Goal: Information Seeking & Learning: Learn about a topic

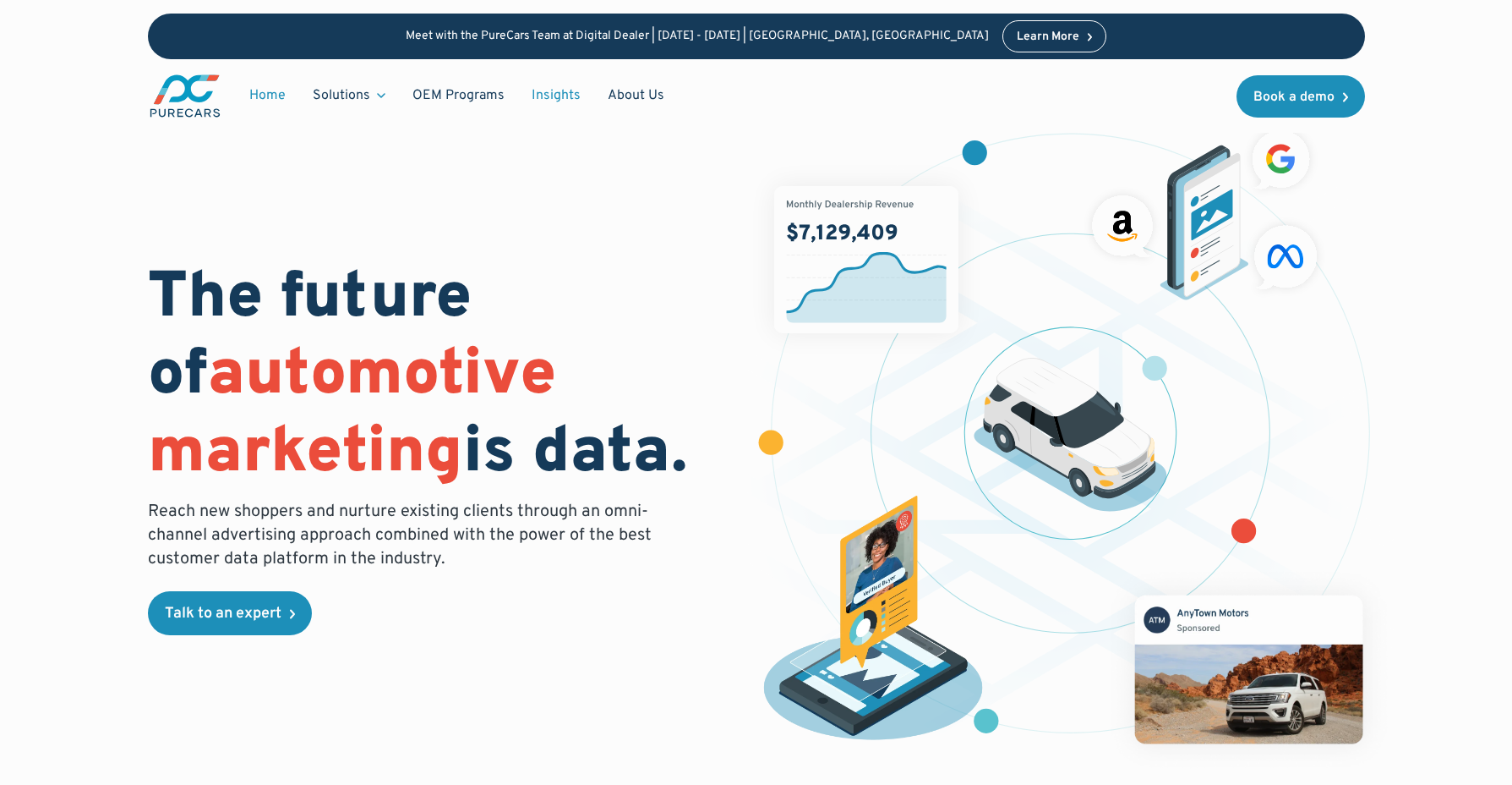
click at [568, 97] on link "Insights" at bounding box center [555, 96] width 76 height 32
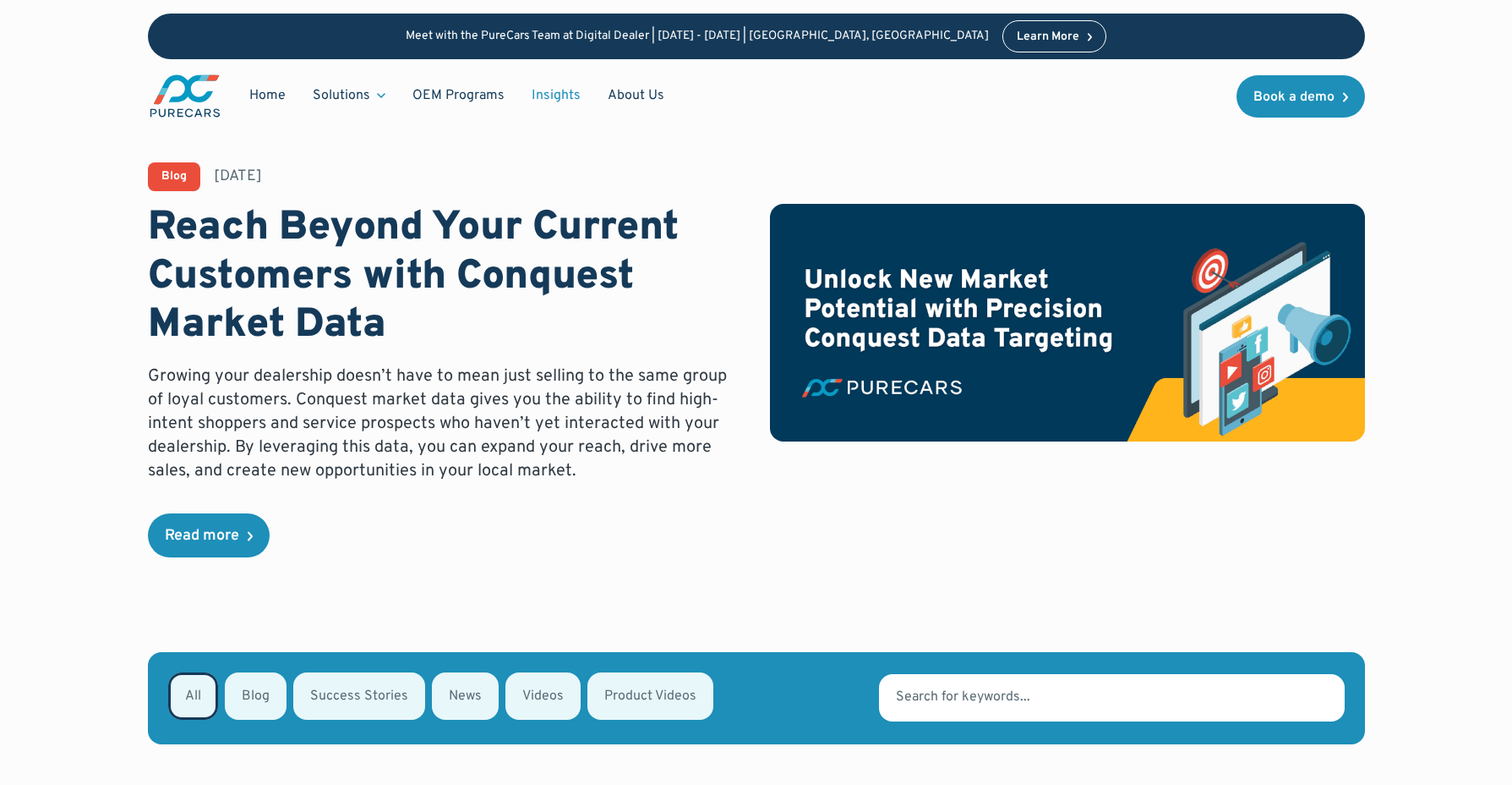
click at [340, 698] on div "Email Form" at bounding box center [359, 695] width 132 height 47
click at [321, 698] on input "Success Stories" at bounding box center [315, 695] width 11 height 11
radio input "true"
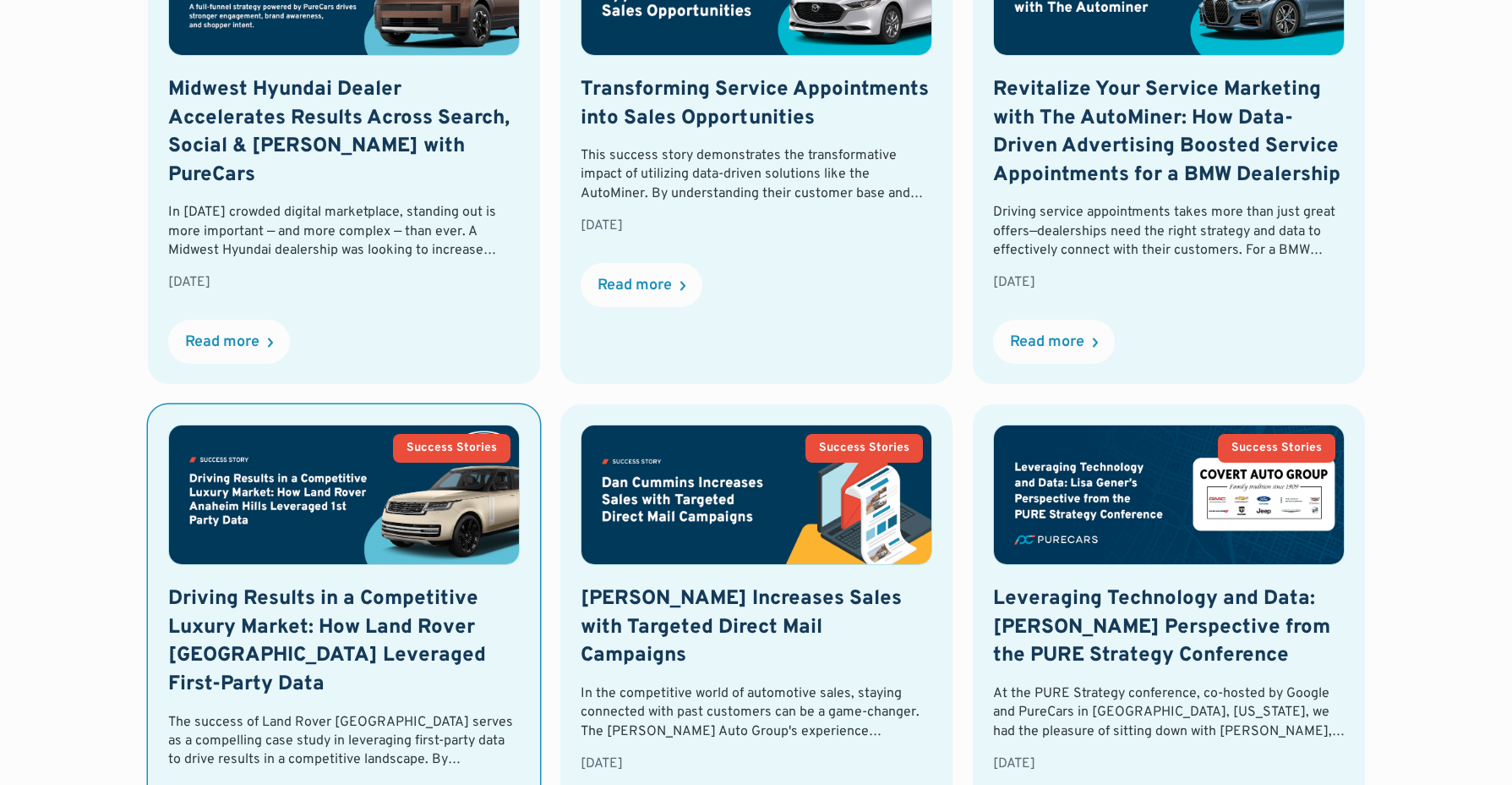
scroll to position [1552, 0]
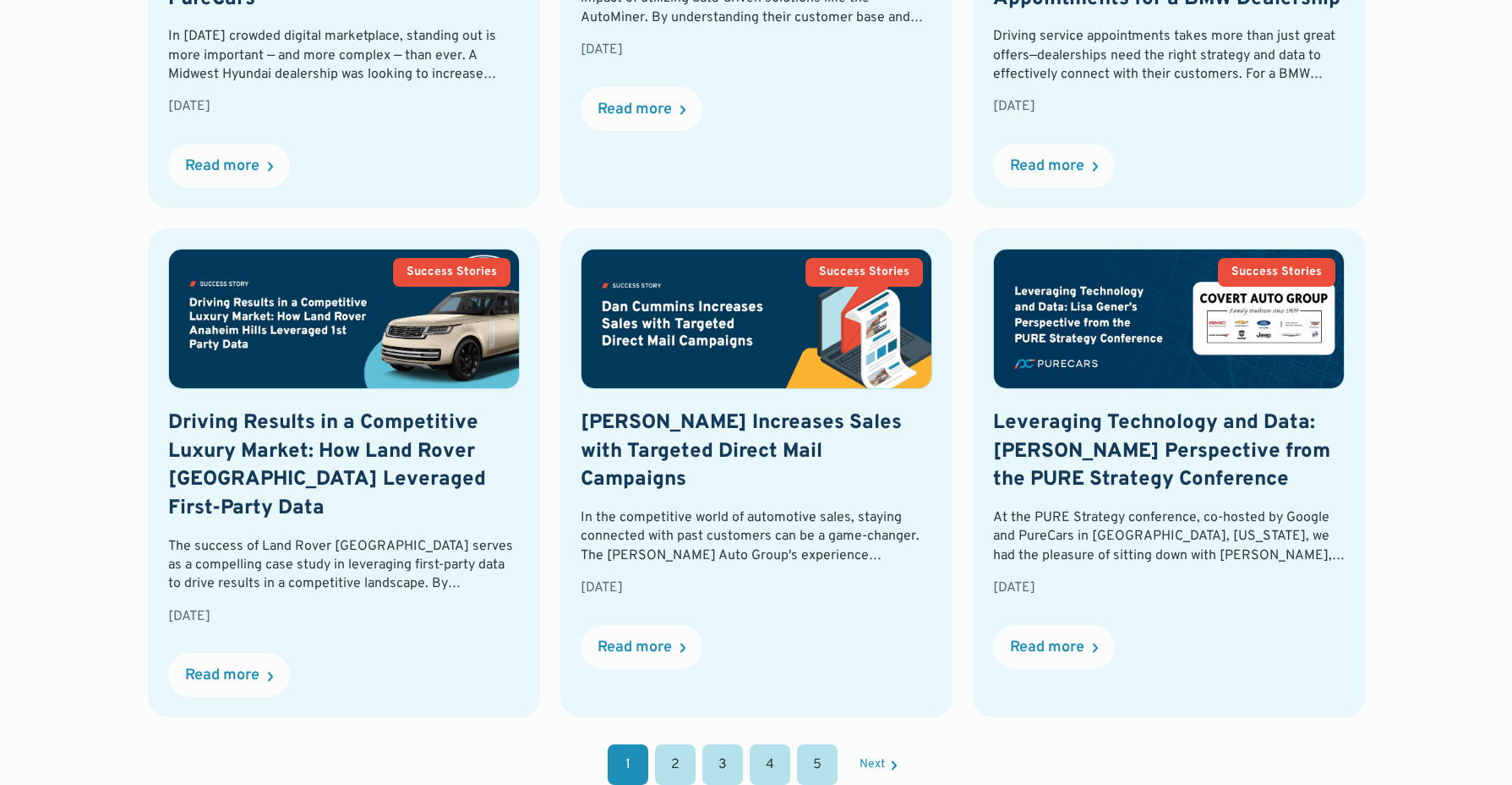
click at [671, 746] on link "2" at bounding box center [675, 764] width 40 height 40
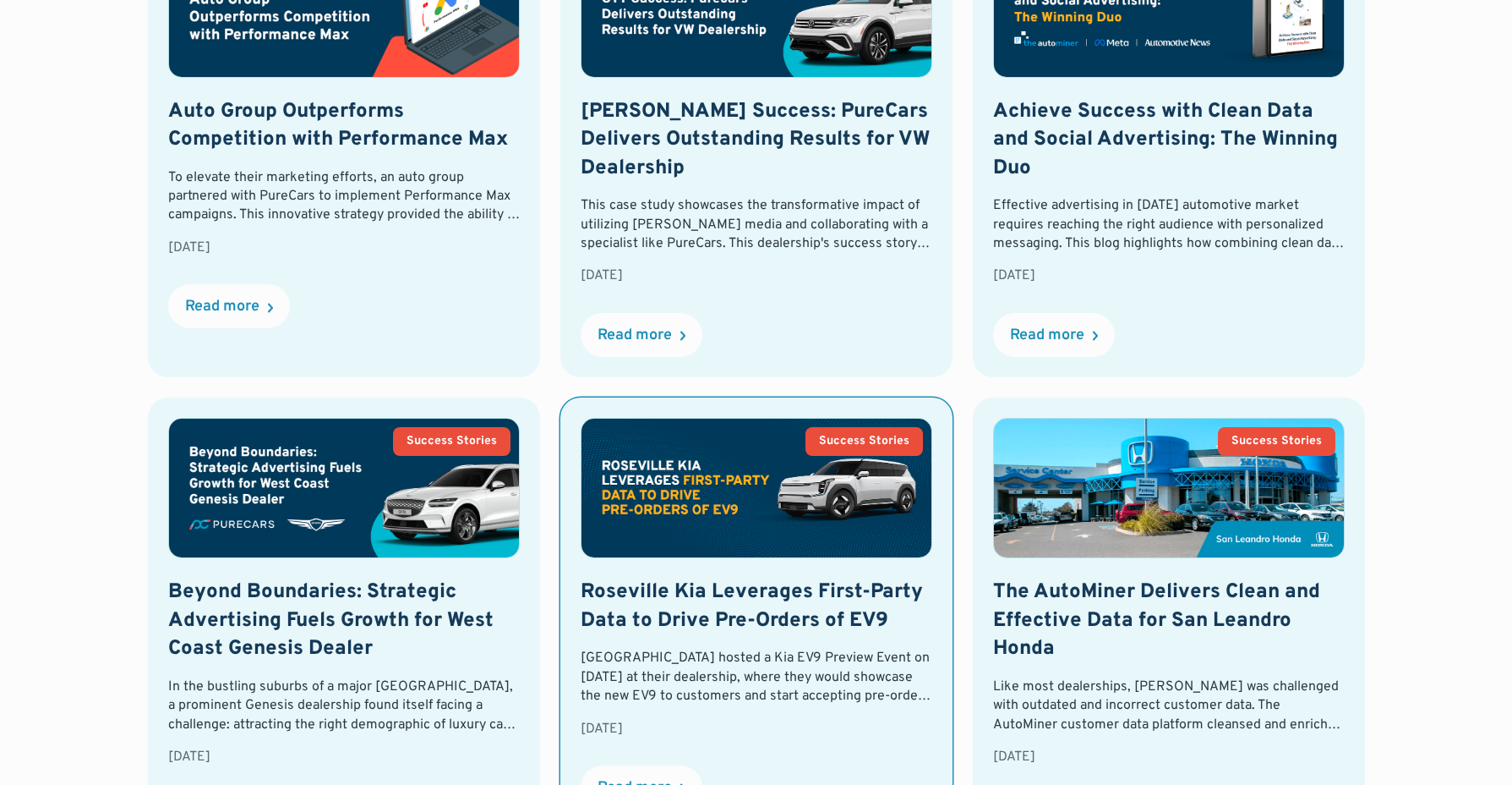
scroll to position [1510, 0]
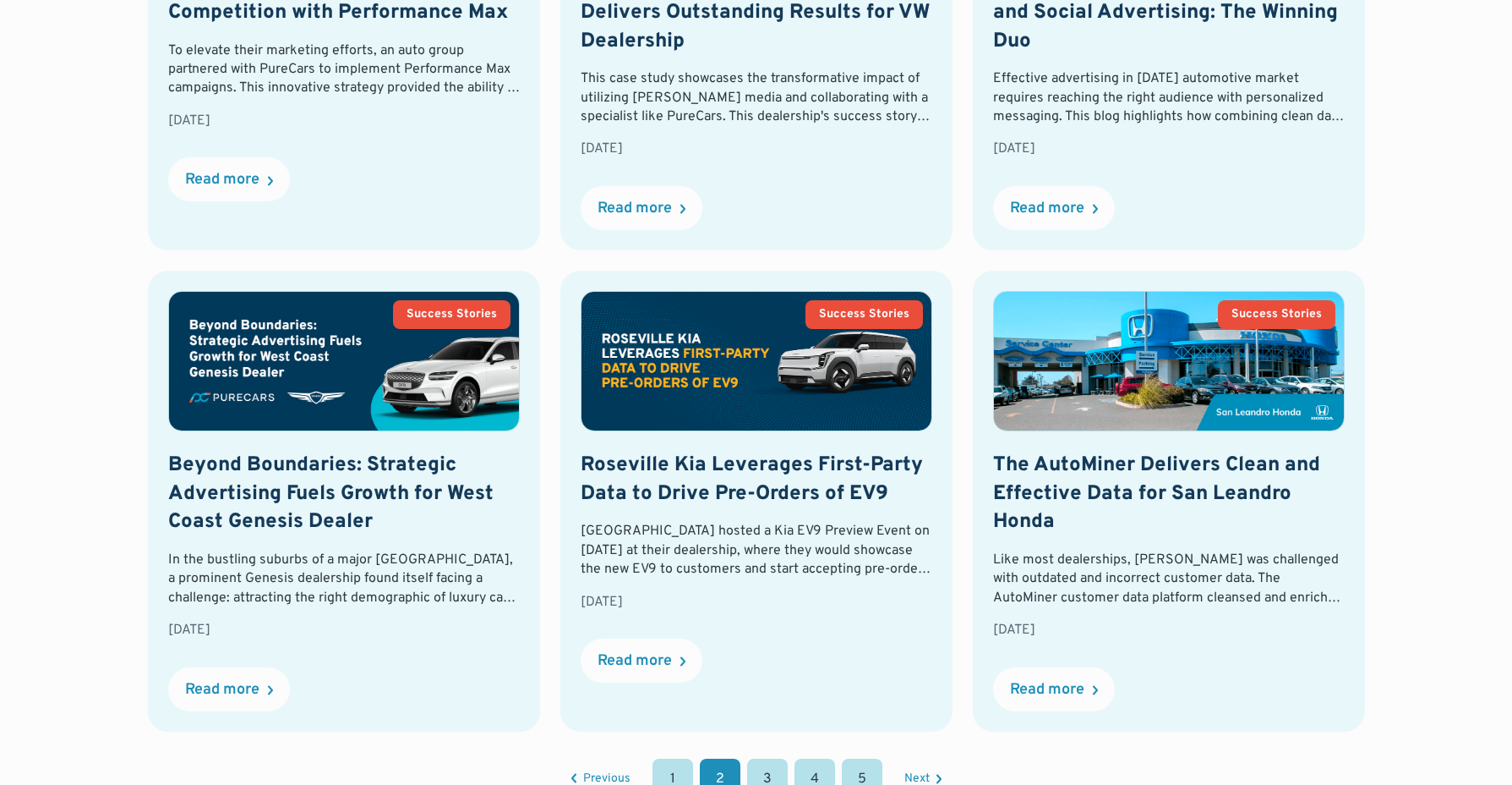
click at [673, 768] on link "1" at bounding box center [672, 779] width 40 height 40
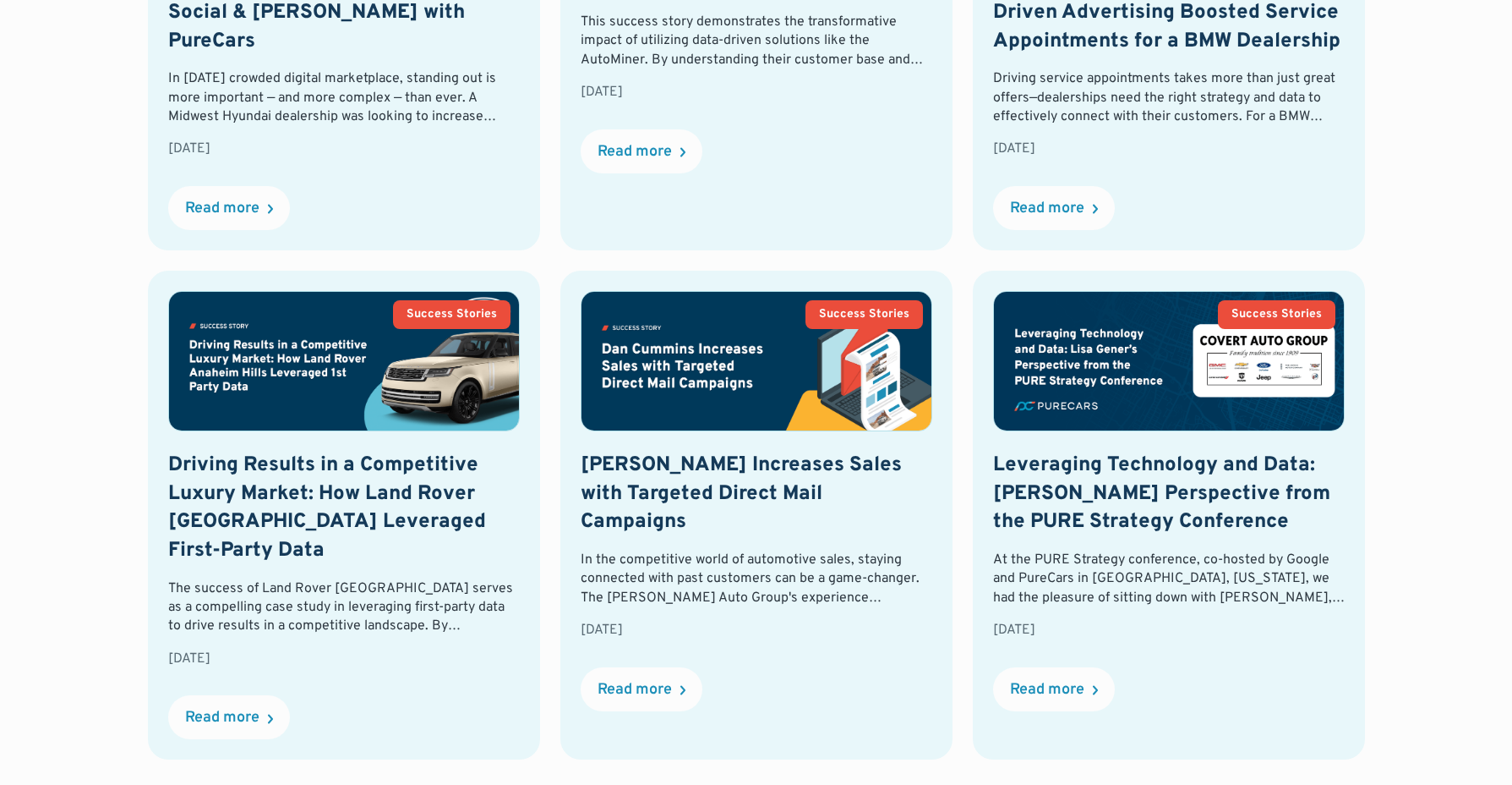
scroll to position [650, 0]
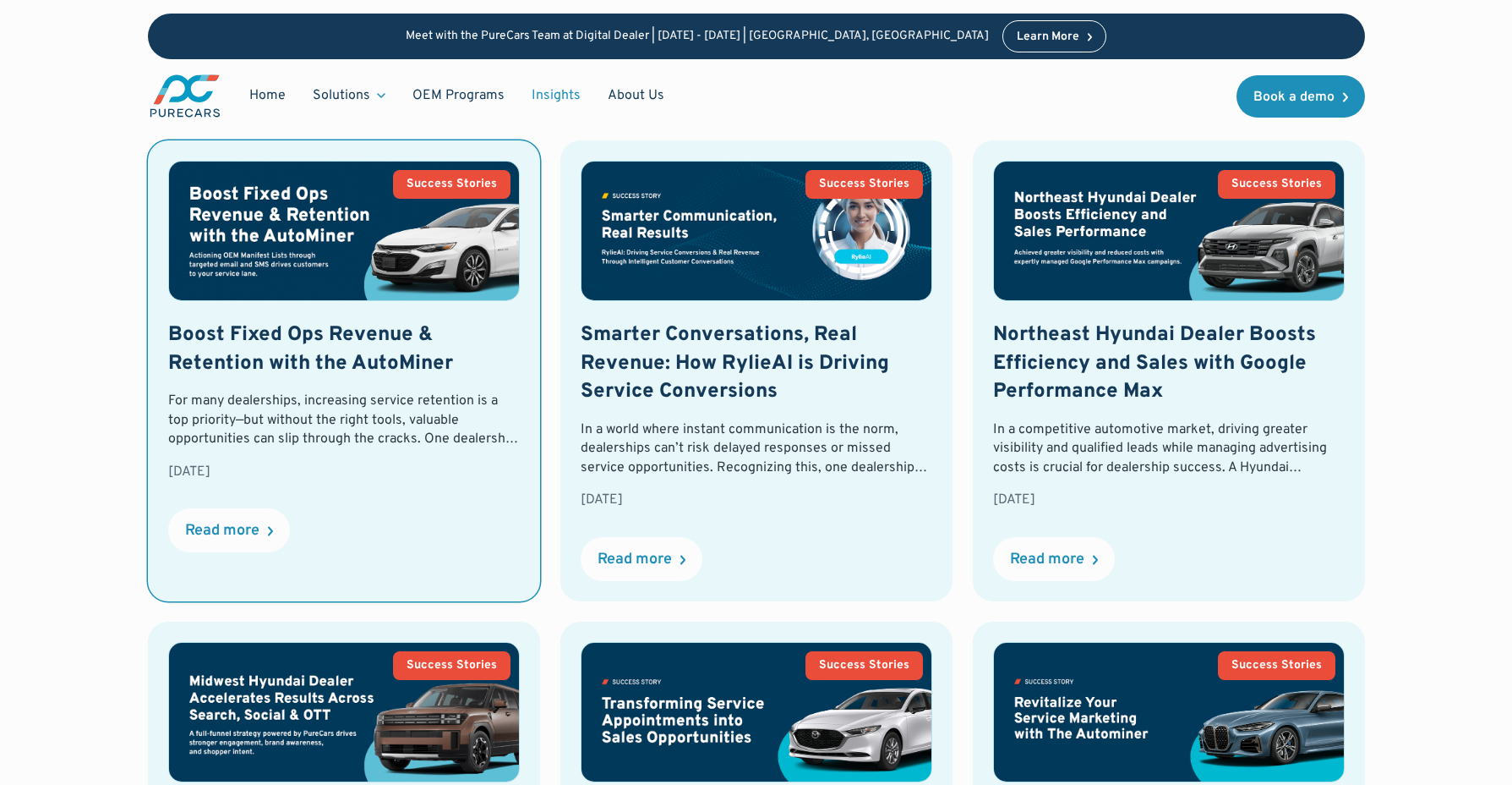
click at [364, 340] on h2 "Boost Fixed Ops Revenue & Retention with the AutoMiner" at bounding box center [344, 349] width 352 height 57
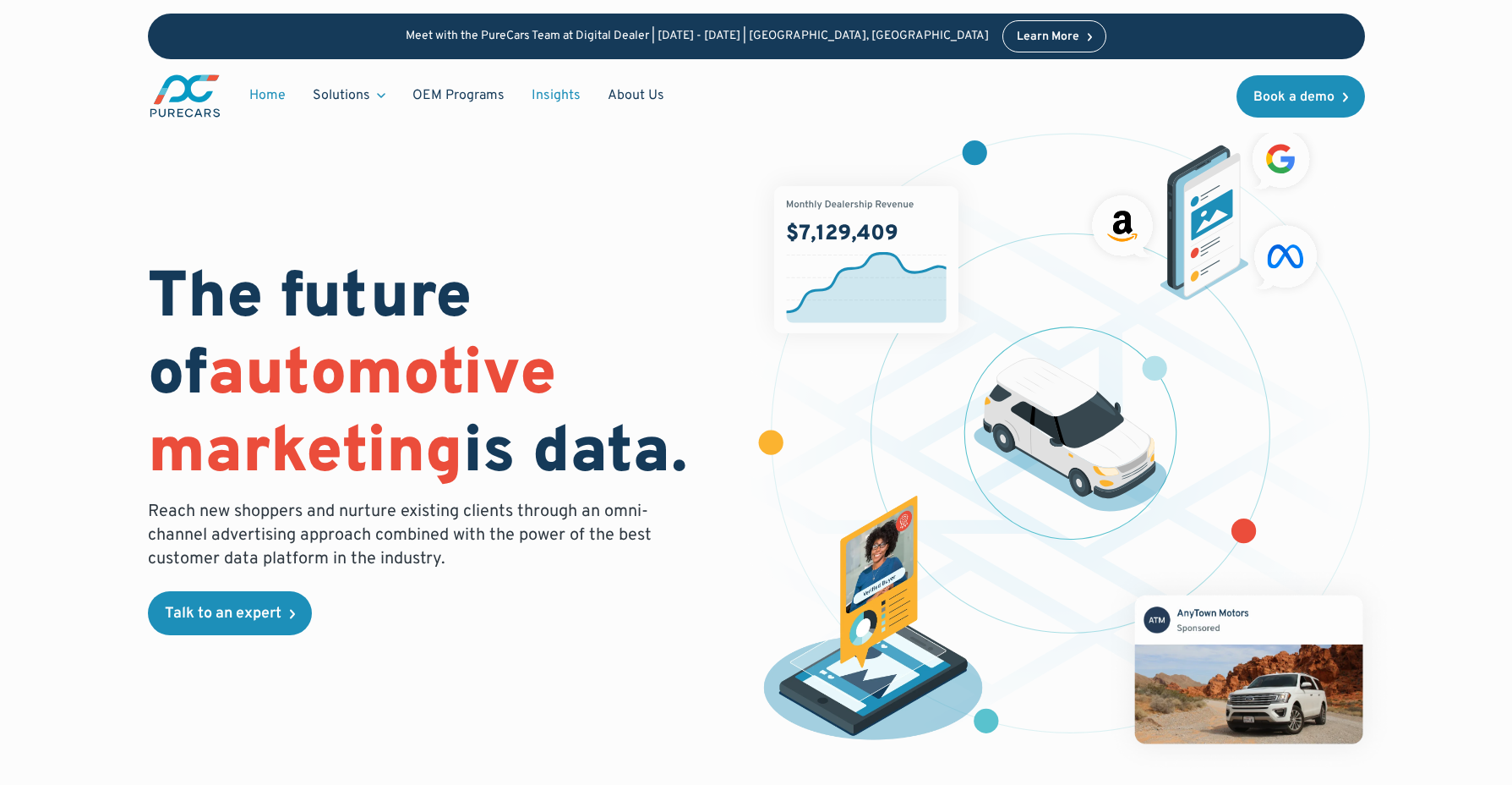
click at [559, 97] on link "Insights" at bounding box center [555, 96] width 76 height 32
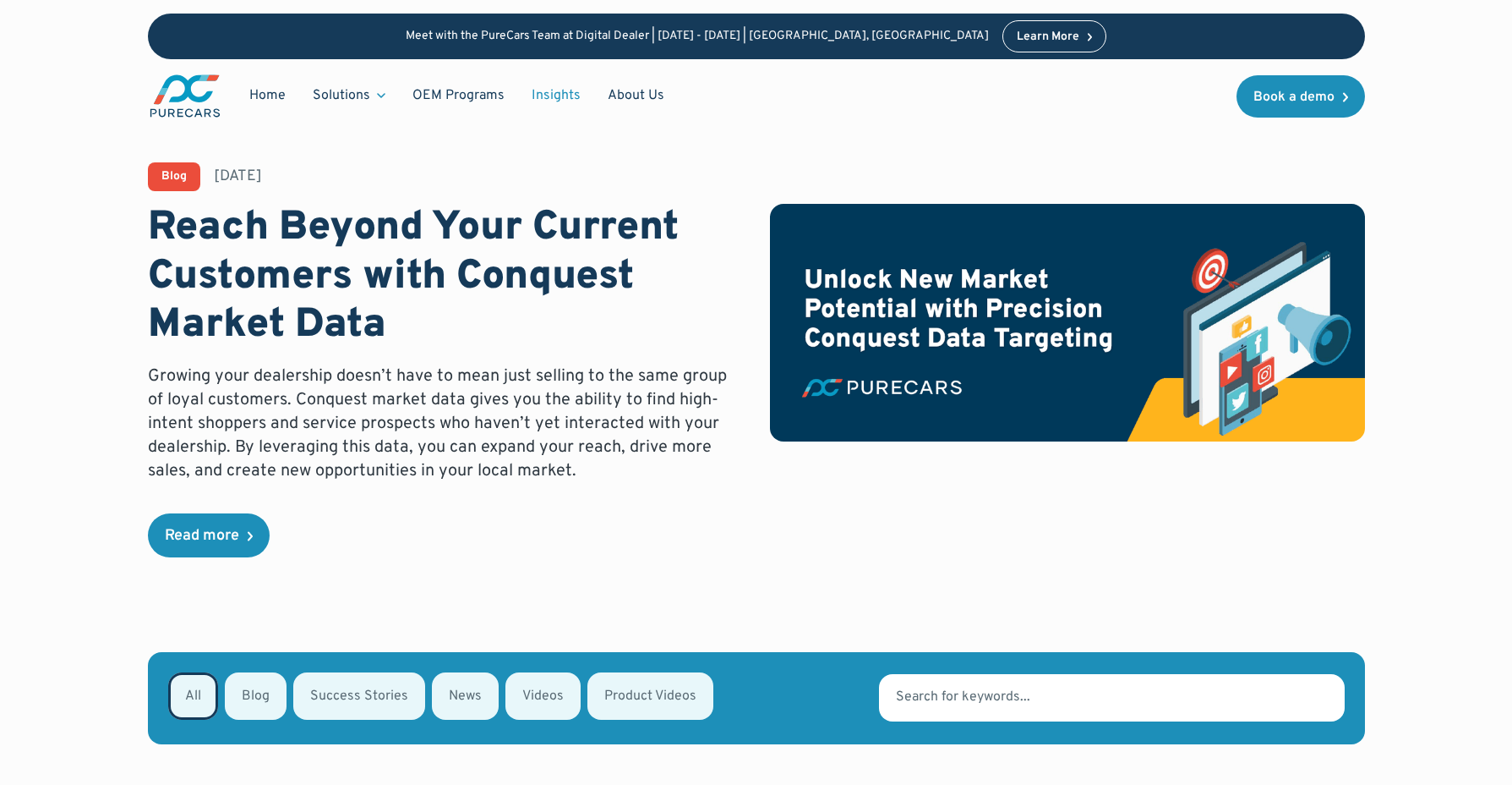
click at [376, 703] on div "Email Form" at bounding box center [359, 695] width 132 height 47
click at [321, 700] on input "Success Stories" at bounding box center [315, 695] width 11 height 11
radio input "true"
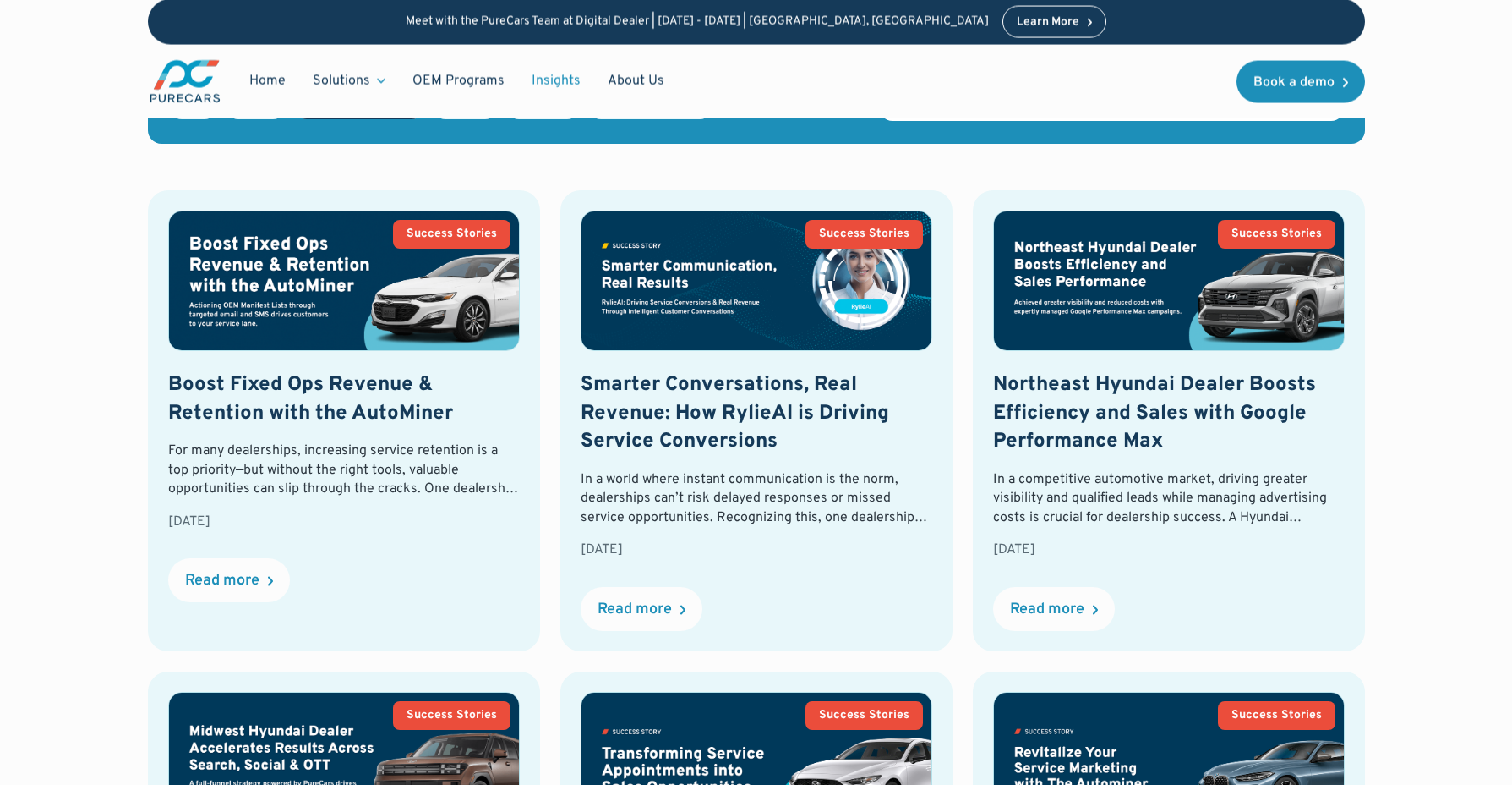
scroll to position [650, 0]
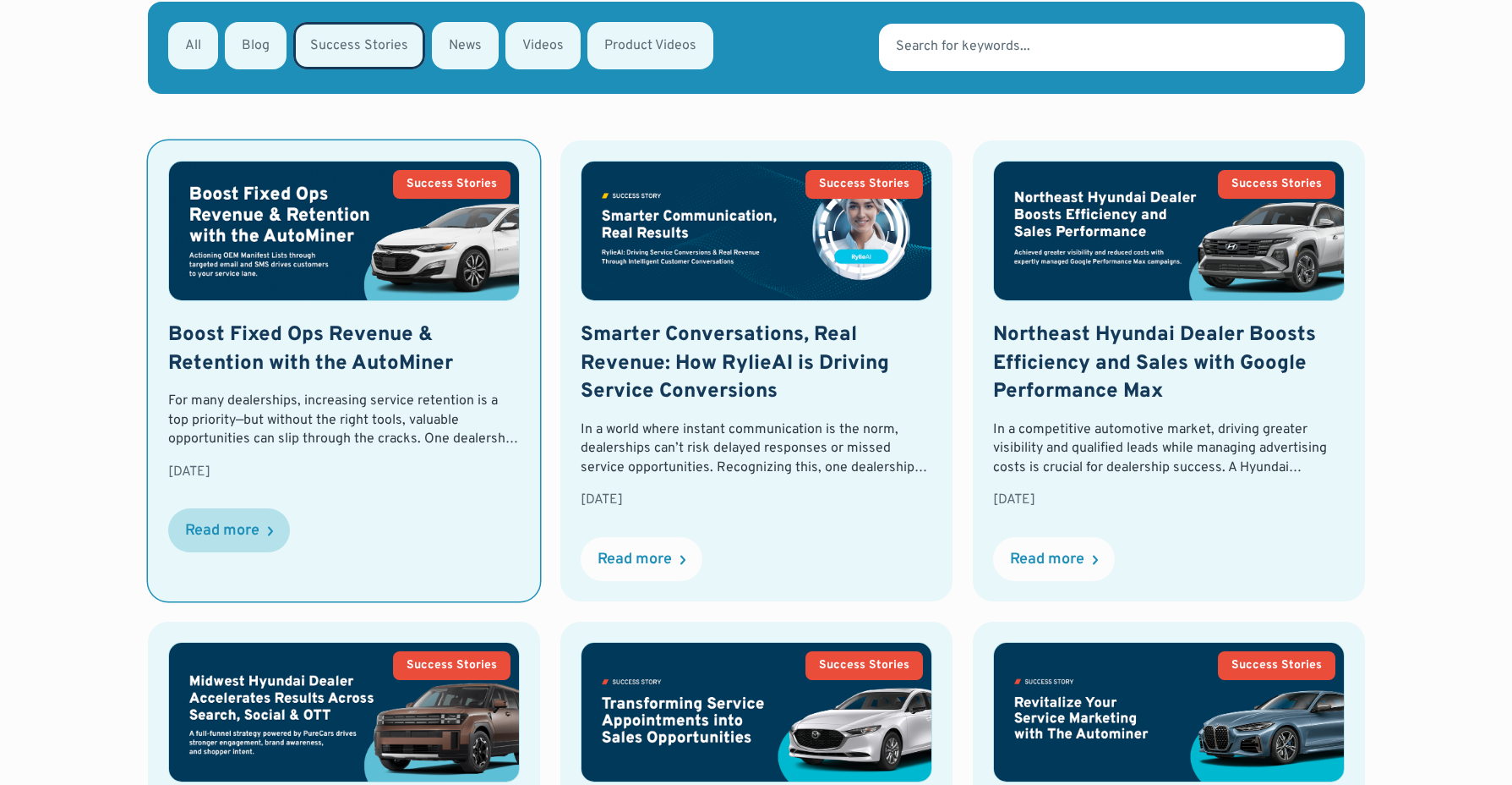
click at [239, 523] on div "Read more" at bounding box center [222, 530] width 75 height 15
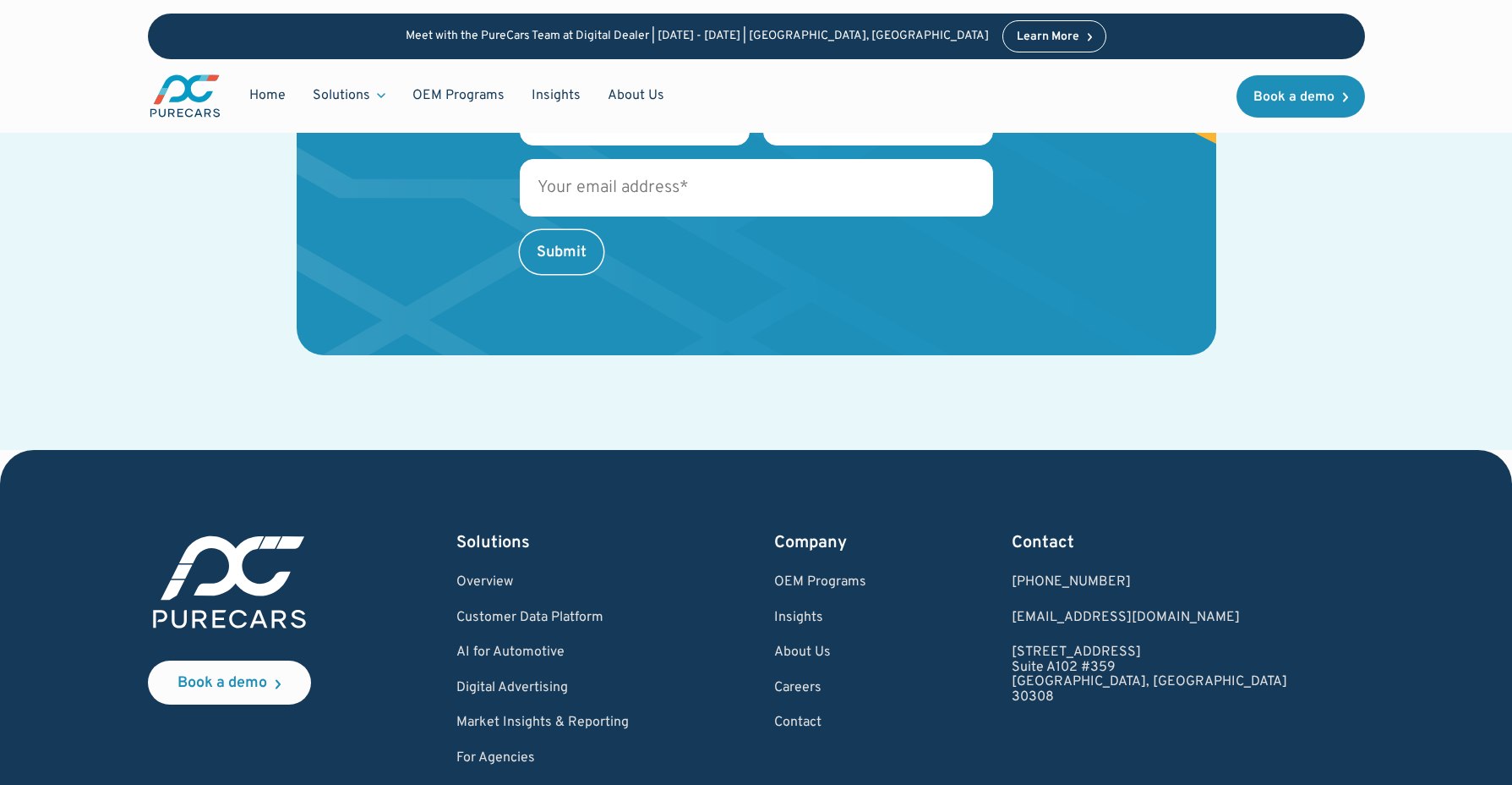
scroll to position [3167, 0]
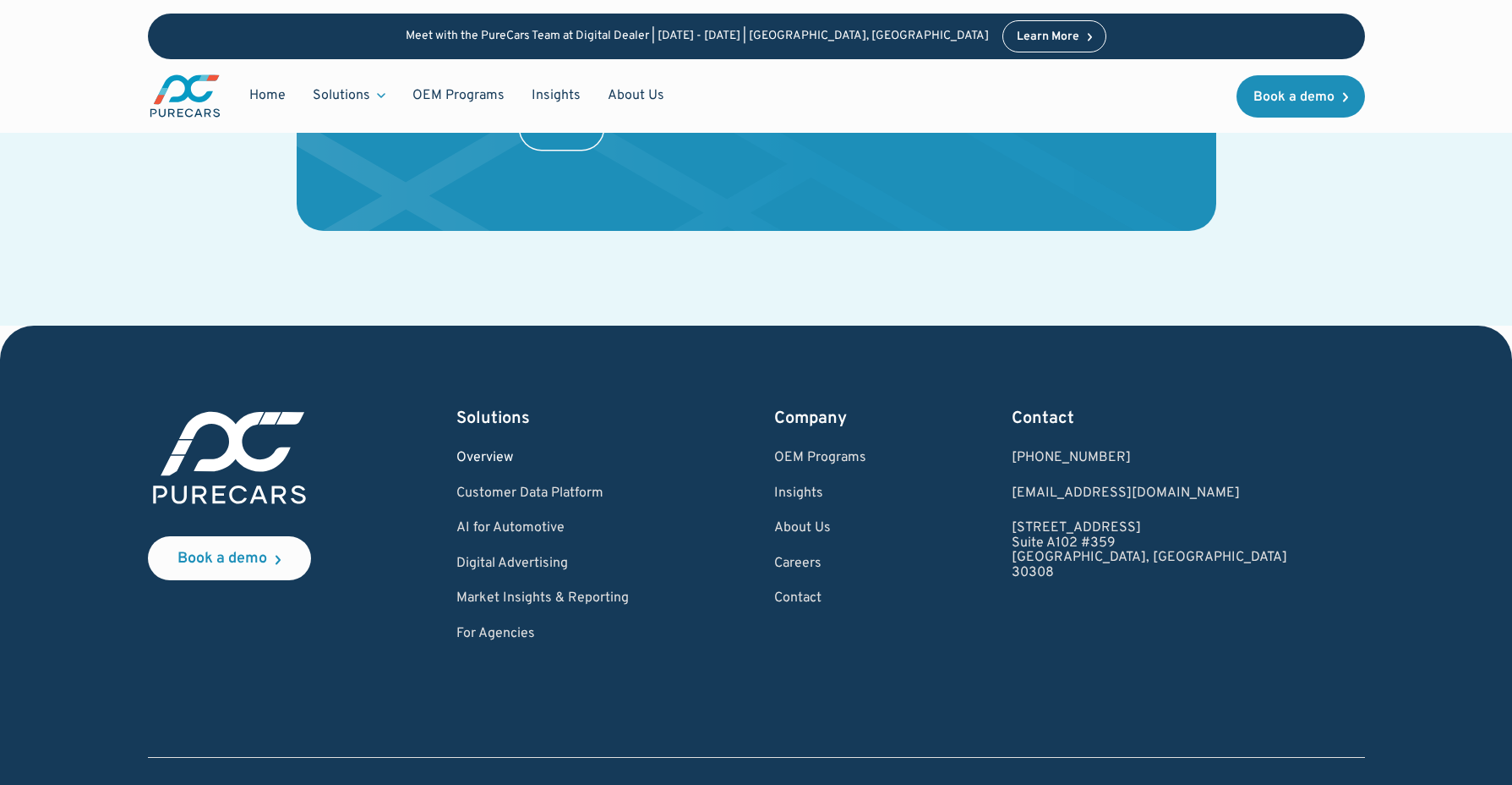
click at [524, 450] on link "Overview" at bounding box center [542, 457] width 172 height 15
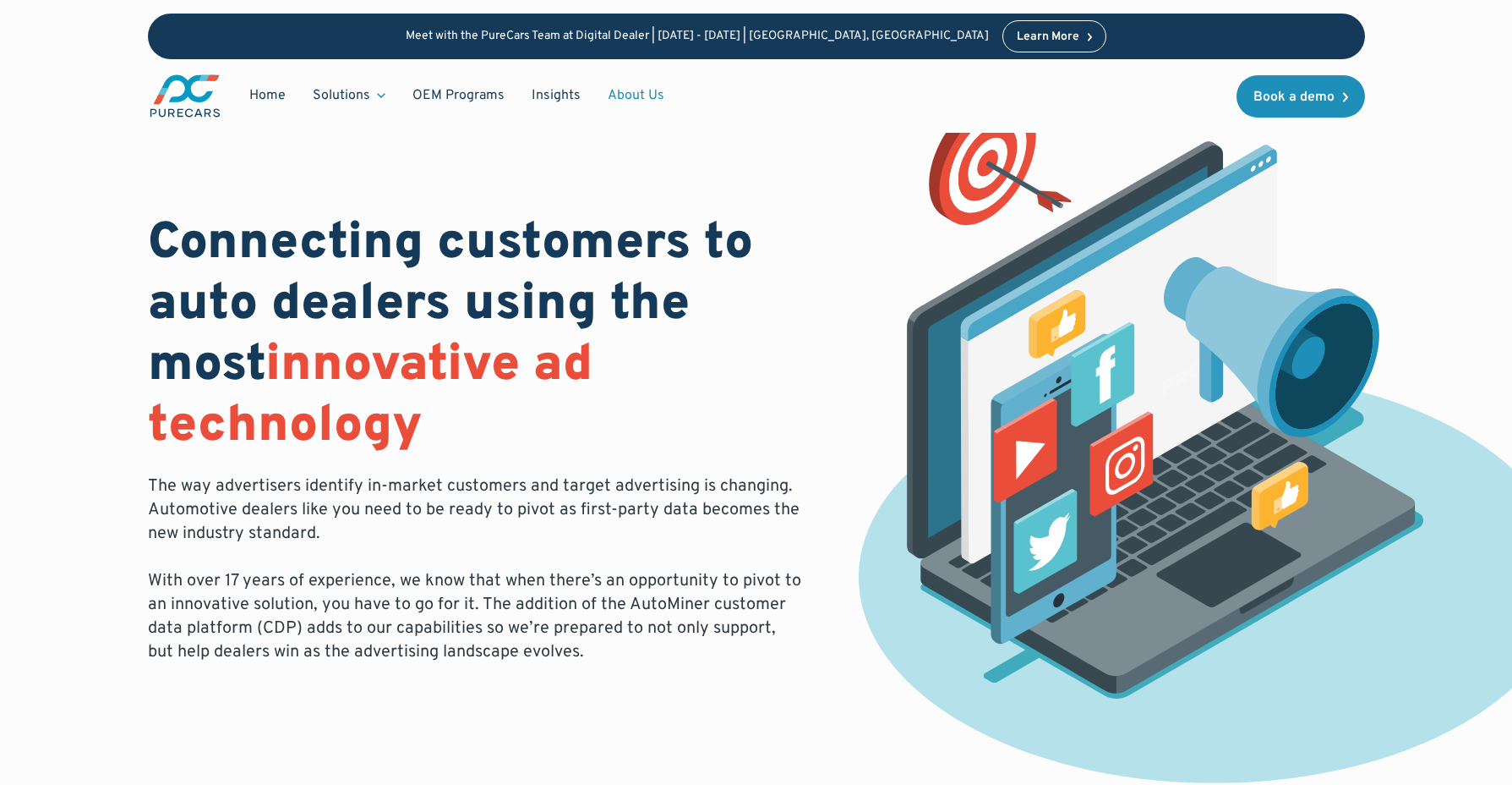
click at [637, 102] on link "About Us" at bounding box center [635, 96] width 83 height 32
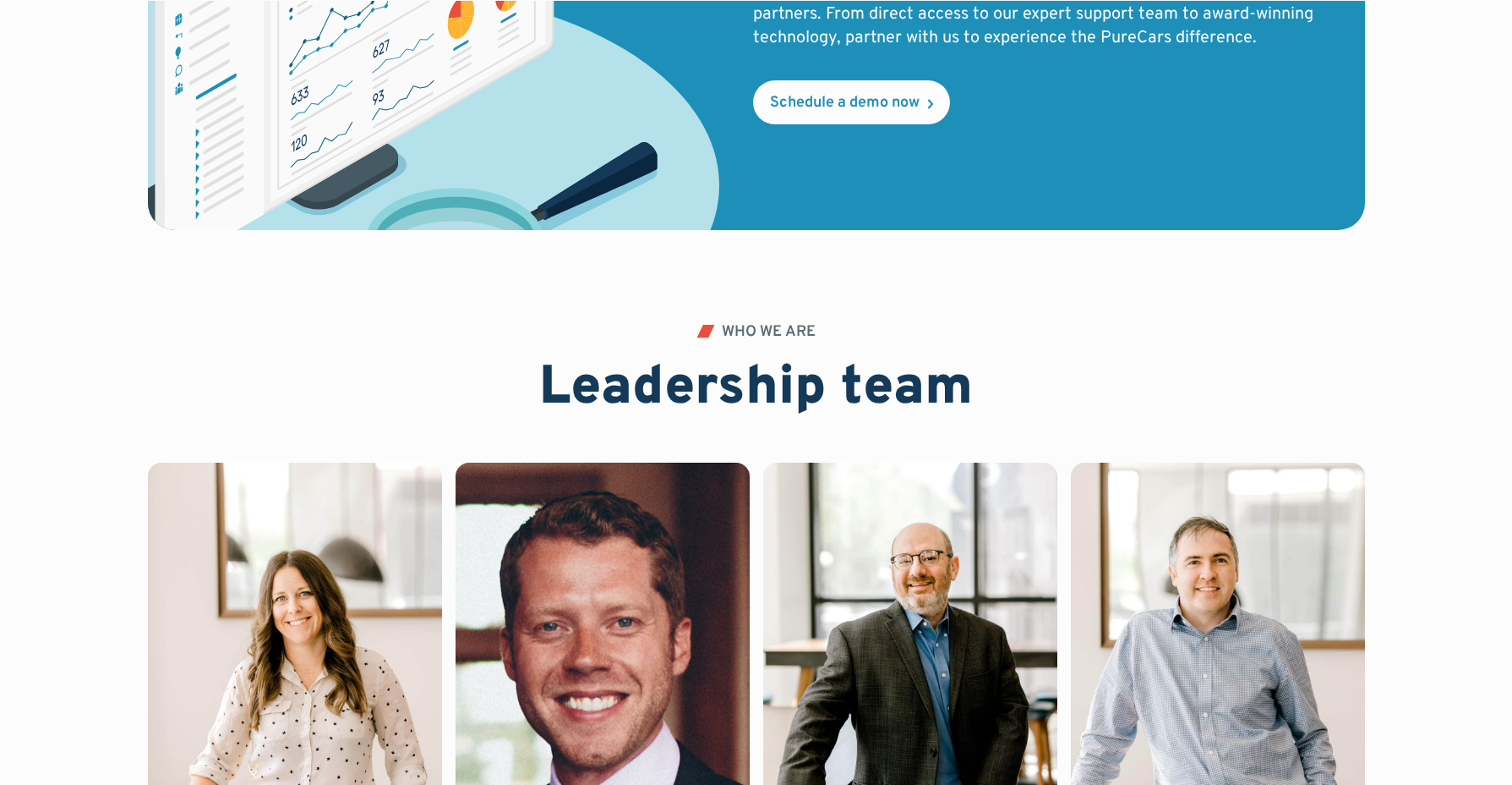
scroll to position [3825, 0]
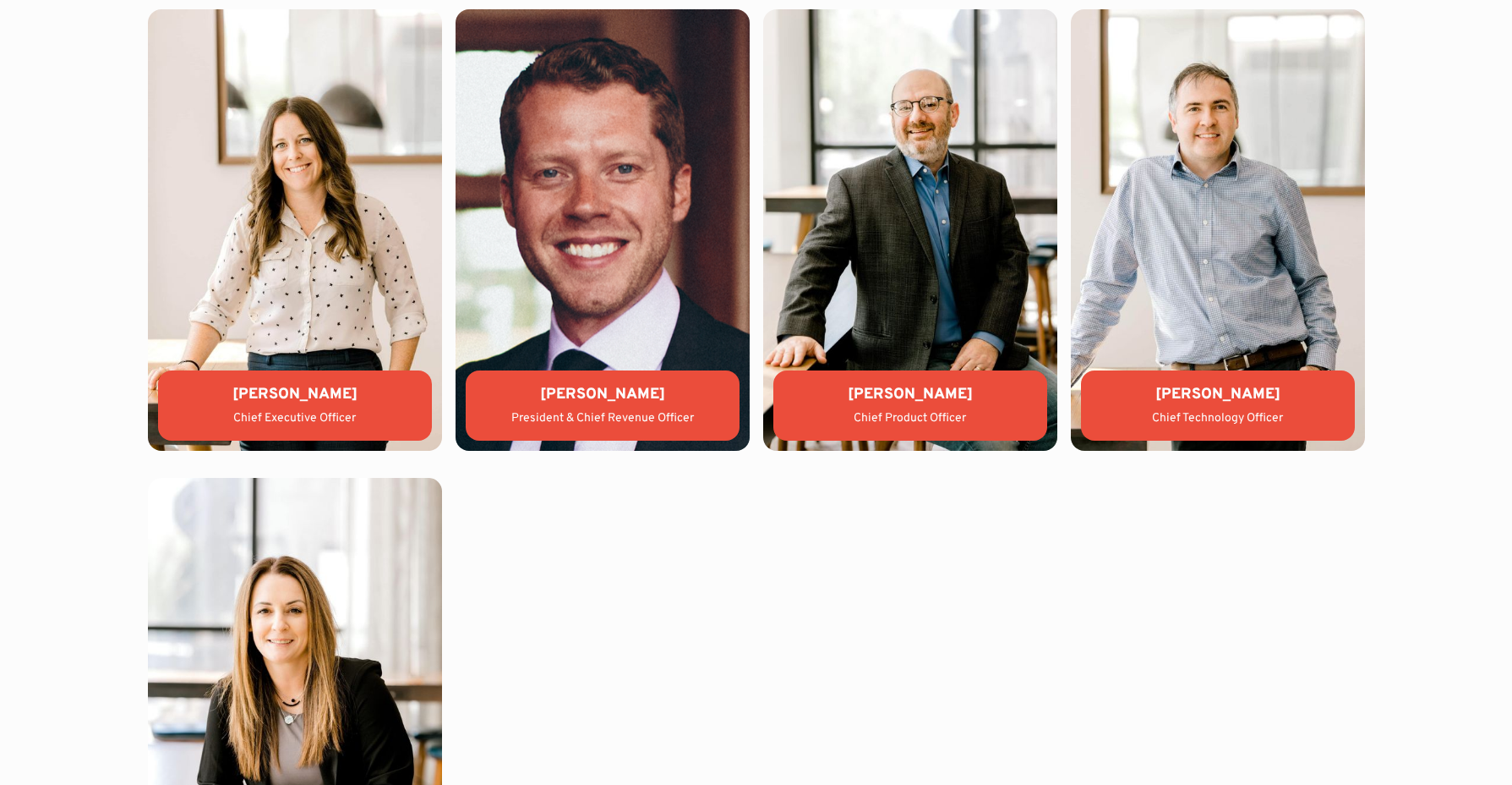
click at [330, 266] on img at bounding box center [295, 230] width 294 height 442
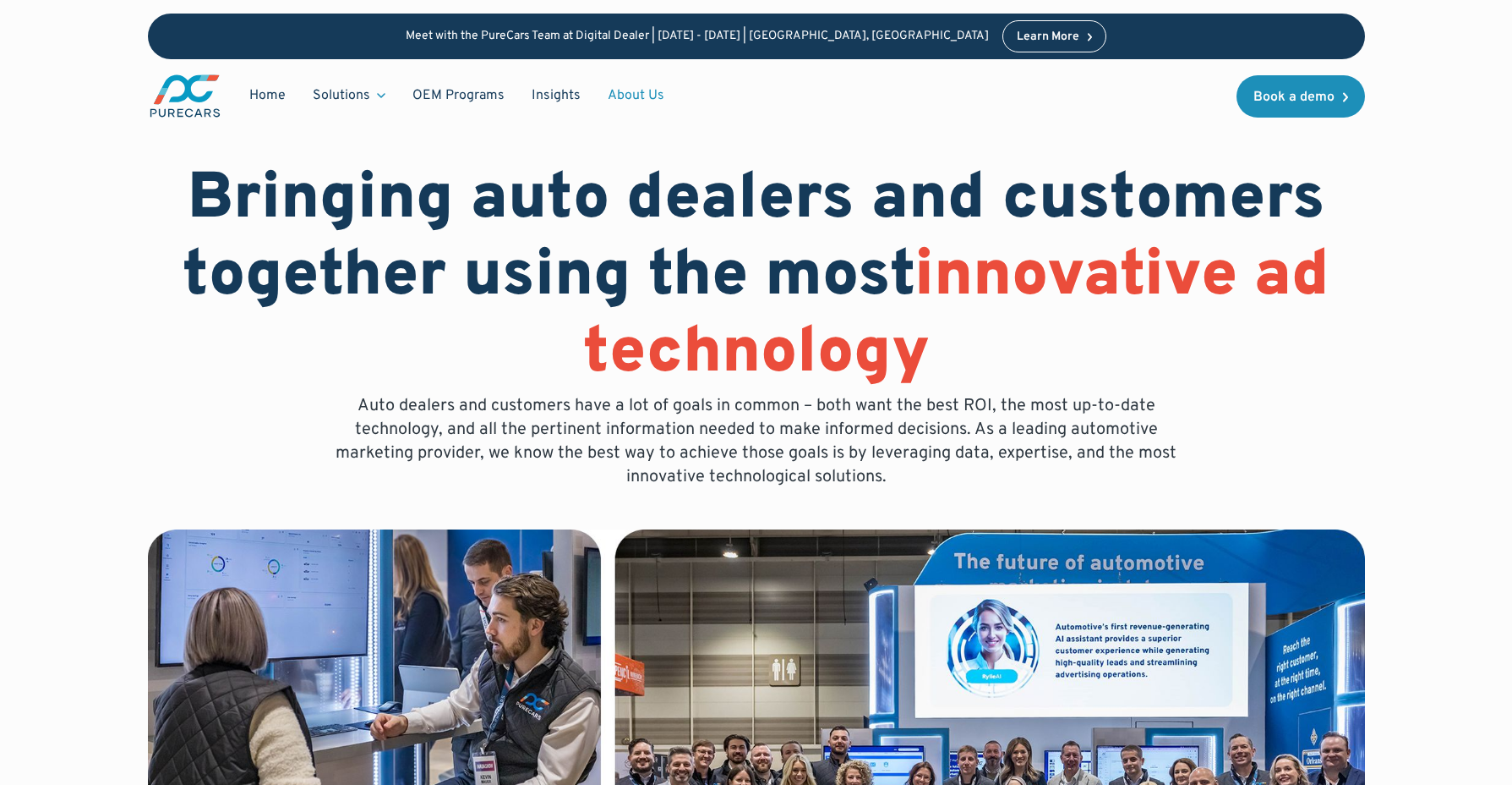
scroll to position [0, 0]
click at [262, 98] on link "Home" at bounding box center [268, 96] width 63 height 32
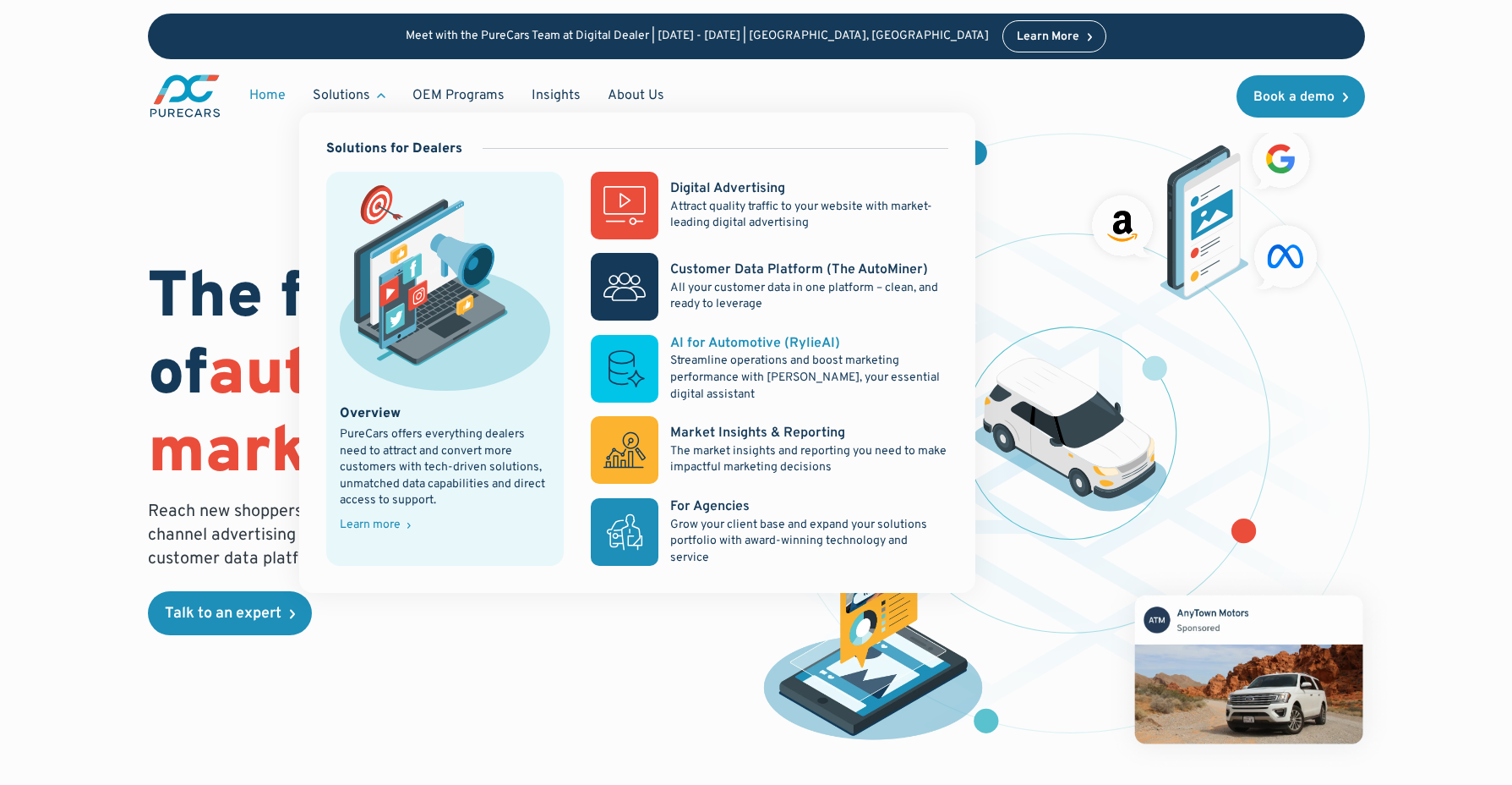
click at [697, 353] on p "Streamline operations and boost marketing performance with [PERSON_NAME], your …" at bounding box center [809, 378] width 277 height 50
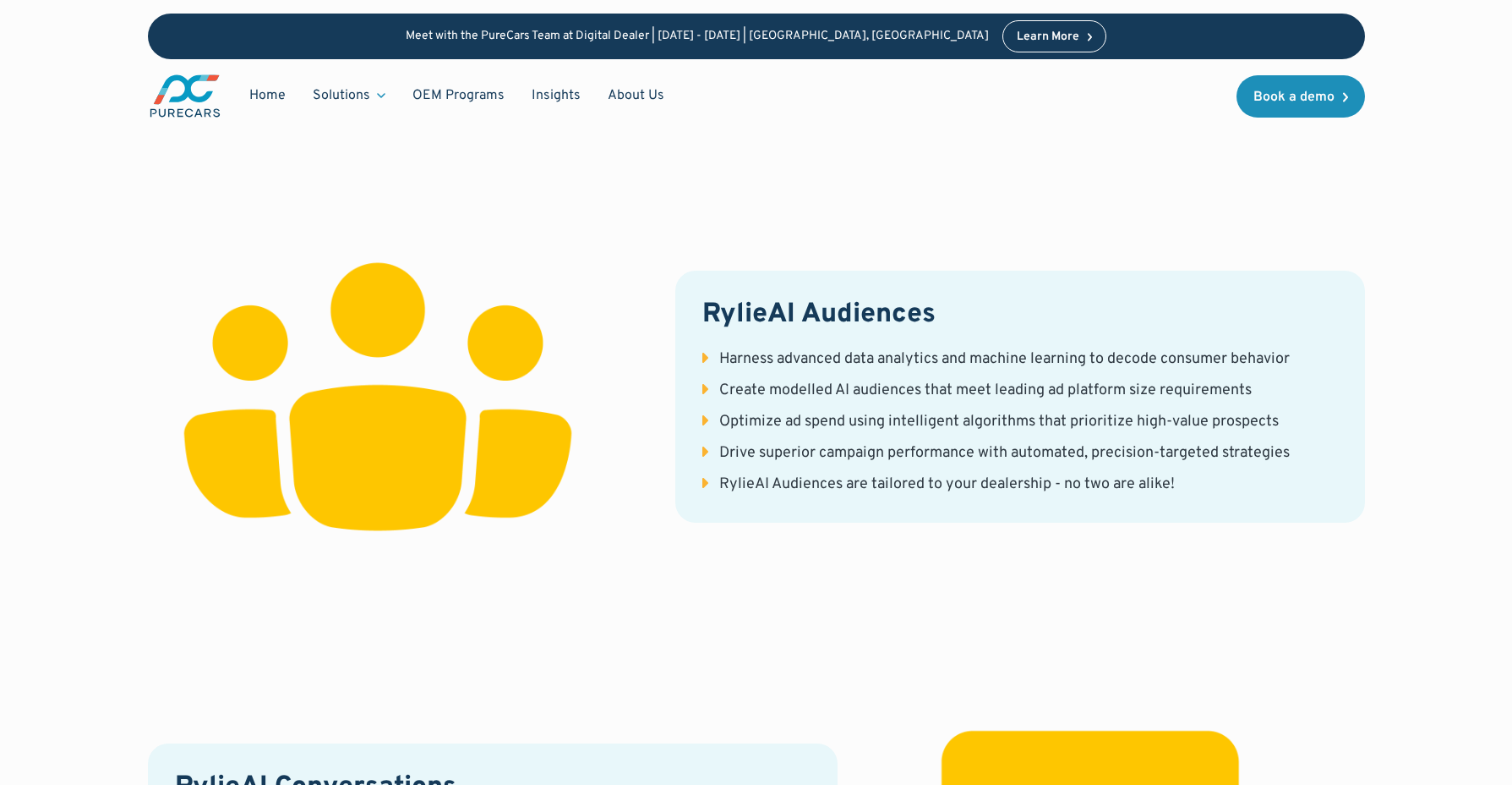
scroll to position [2350, 0]
